Goal: Task Accomplishment & Management: Manage account settings

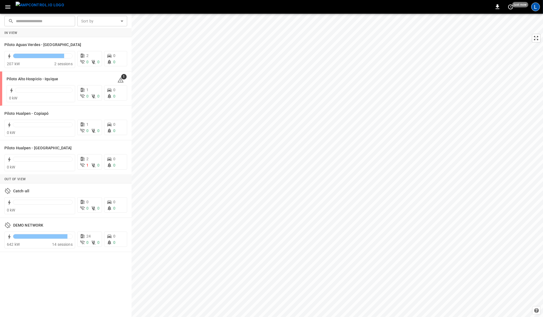
click at [537, 5] on div "L" at bounding box center [535, 6] width 9 height 9
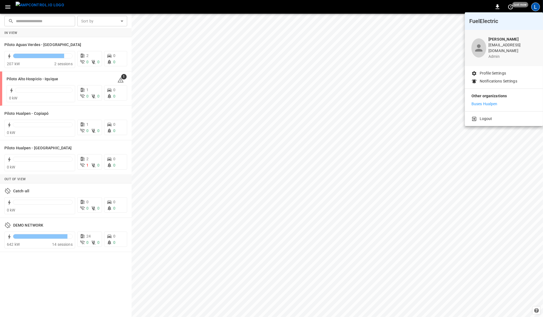
click at [489, 101] on p "Buses Hualpen" at bounding box center [484, 104] width 26 height 6
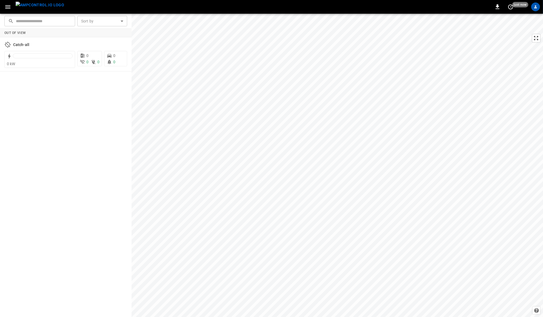
click at [8, 5] on icon "button" at bounding box center [7, 7] width 5 height 4
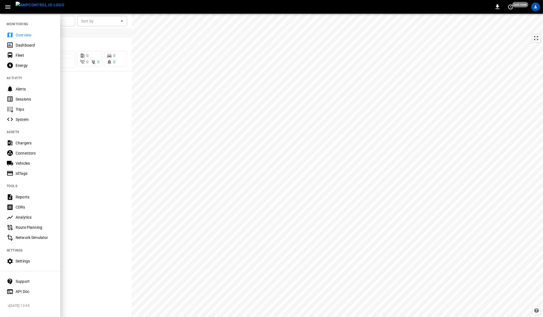
click at [25, 260] on div "Settings" at bounding box center [35, 260] width 38 height 5
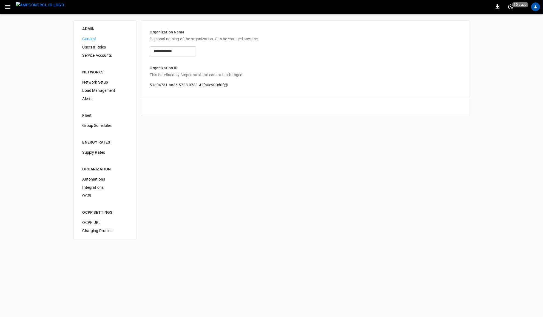
click at [43, 6] on img "menu" at bounding box center [40, 5] width 48 height 7
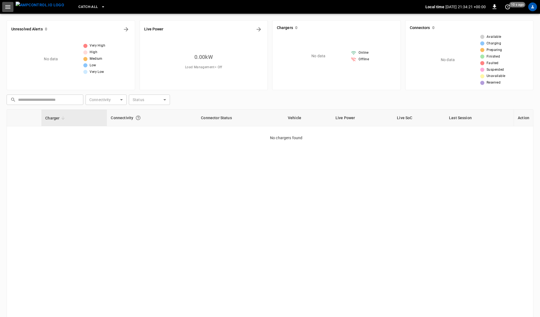
click at [7, 6] on icon "button" at bounding box center [7, 7] width 7 height 7
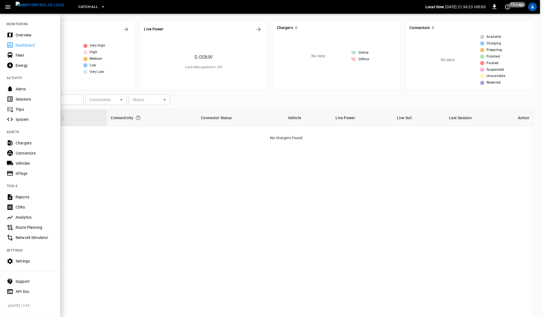
click at [28, 142] on div "Chargers" at bounding box center [35, 142] width 38 height 5
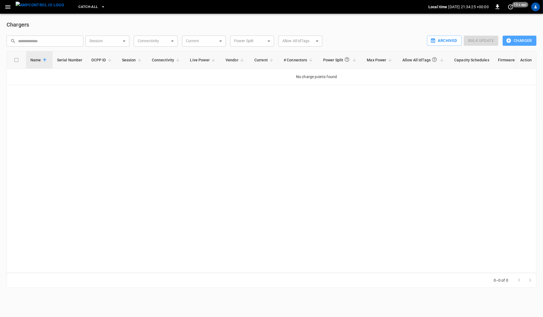
click at [516, 39] on button "Charger" at bounding box center [519, 41] width 34 height 10
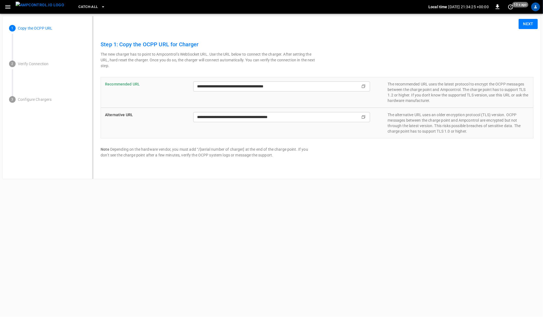
type input "**********"
click at [365, 86] on icon "Copy" at bounding box center [363, 86] width 4 height 4
click at [22, 8] on img "menu" at bounding box center [40, 5] width 48 height 7
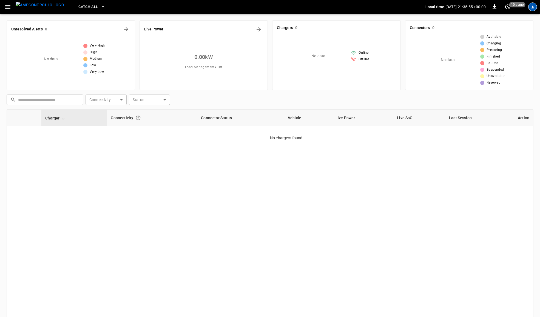
click at [536, 8] on div "profile-icon" at bounding box center [532, 6] width 9 height 9
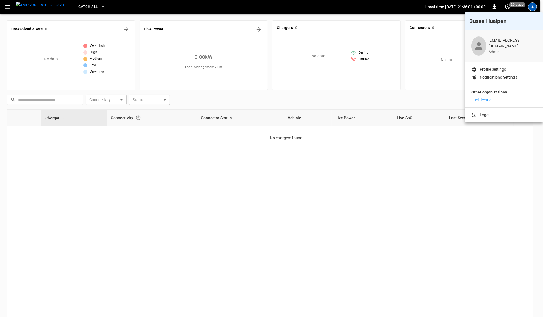
click at [38, 10] on div at bounding box center [271, 158] width 543 height 317
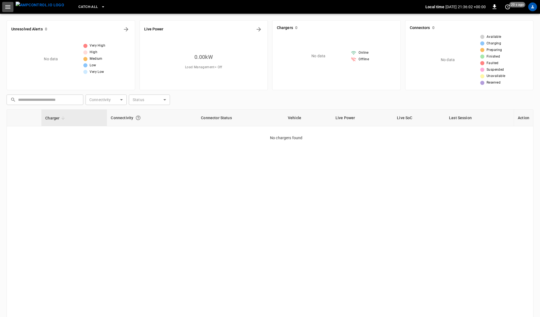
click at [10, 7] on icon "button" at bounding box center [7, 7] width 7 height 7
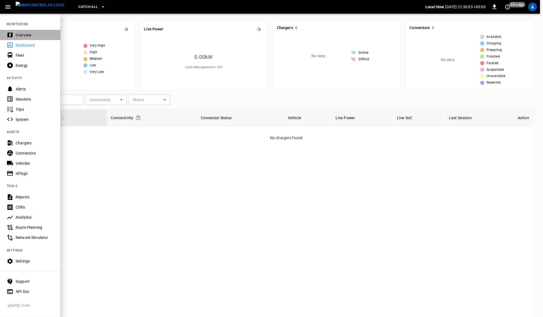
click at [22, 35] on div "Overview" at bounding box center [35, 34] width 38 height 5
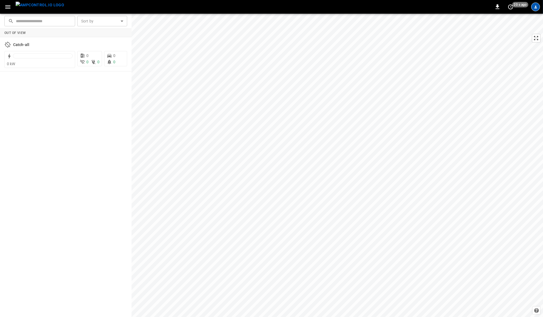
click at [538, 7] on div "profile-icon" at bounding box center [535, 6] width 9 height 9
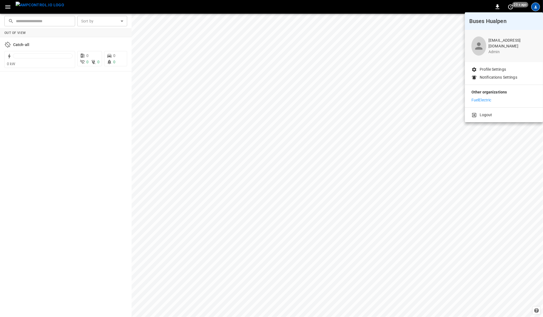
click at [8, 6] on div at bounding box center [271, 158] width 543 height 317
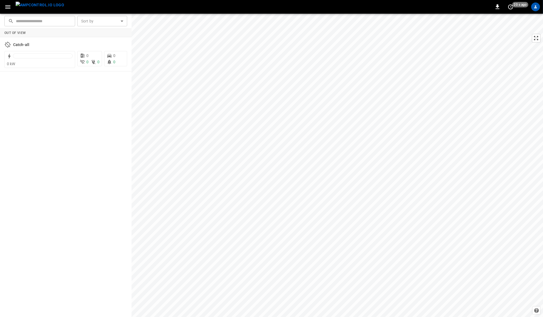
click at [6, 6] on div "Buses Hualpen [EMAIL_ADDRESS][DOMAIN_NAME] admin Profile Settings Notifications…" at bounding box center [271, 159] width 543 height 316
click at [7, 9] on icon "button" at bounding box center [7, 7] width 7 height 7
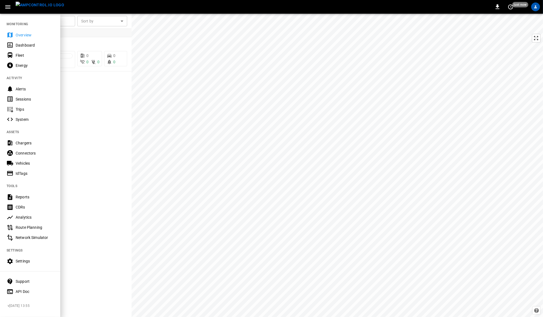
click at [30, 261] on div "Settings" at bounding box center [35, 260] width 38 height 5
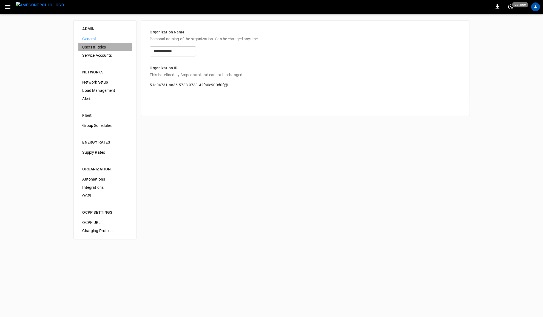
click at [99, 48] on span "Users & Roles" at bounding box center [104, 47] width 45 height 6
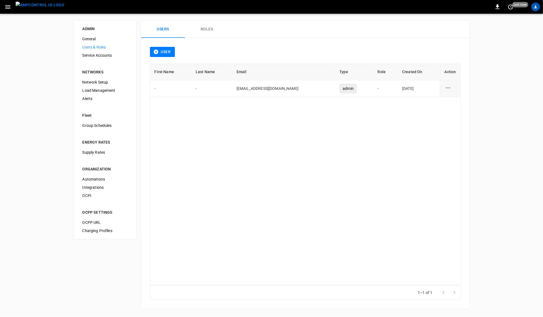
click at [213, 28] on button "Roles" at bounding box center [207, 30] width 44 height 18
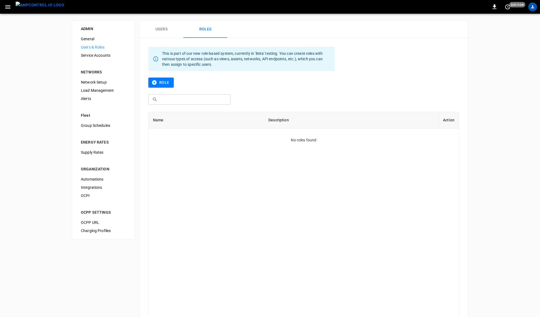
click at [160, 83] on button "Role" at bounding box center [160, 83] width 25 height 10
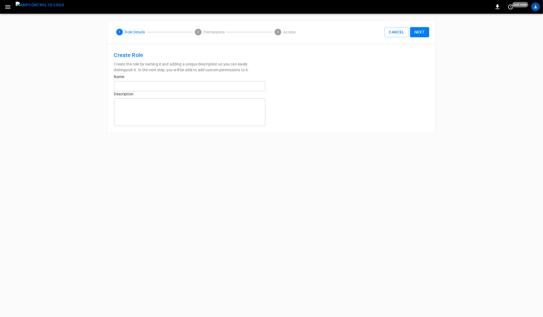
click at [196, 84] on input "text" at bounding box center [189, 86] width 151 height 10
click at [96, 34] on div "ADMIN General Users & Roles Service Accounts NETWORKS Network Setup Load Manage…" at bounding box center [271, 77] width 543 height 126
click at [126, 30] on p "Role Details" at bounding box center [135, 32] width 20 height 6
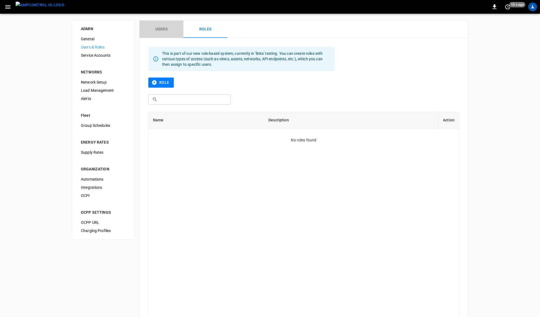
click at [162, 28] on button "Users" at bounding box center [161, 30] width 44 height 18
